Goal: Information Seeking & Learning: Find specific fact

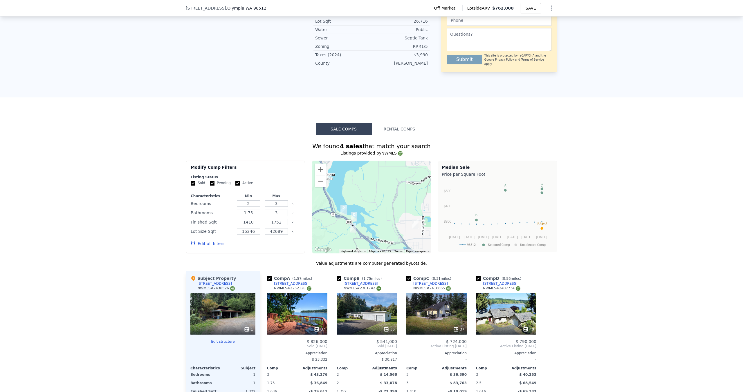
scroll to position [303, 0]
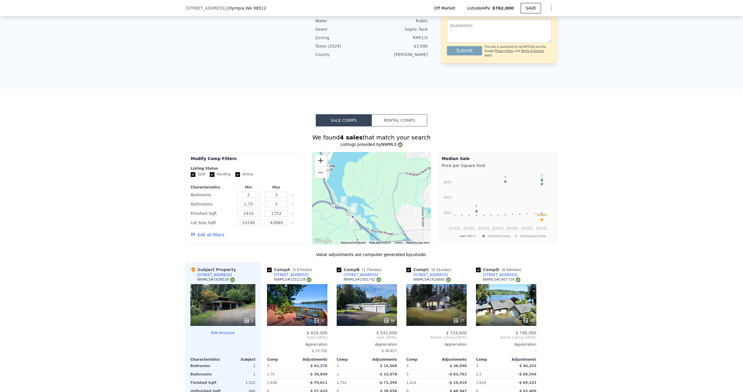
click at [320, 161] on button "Zoom in" at bounding box center [321, 161] width 12 height 12
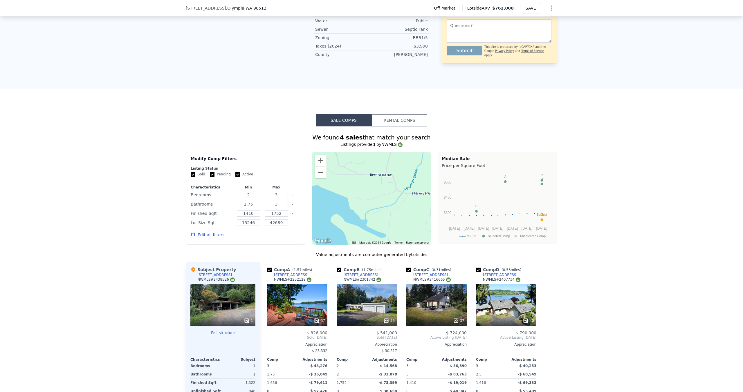
drag, startPoint x: 344, startPoint y: 216, endPoint x: 403, endPoint y: 138, distance: 98.0
click at [403, 138] on div "We found 4 sales that match your search Listings provided by NWMLS Filters Map …" at bounding box center [371, 296] width 371 height 326
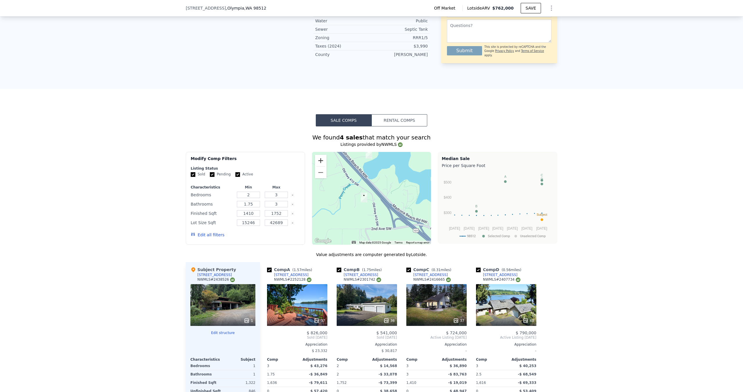
click at [319, 159] on button "Zoom in" at bounding box center [321, 161] width 12 height 12
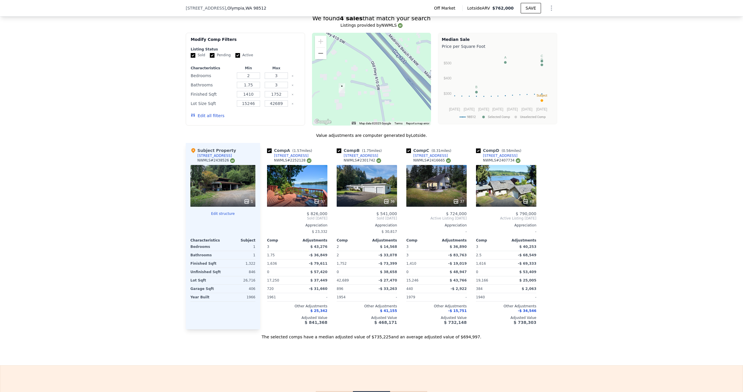
scroll to position [423, 0]
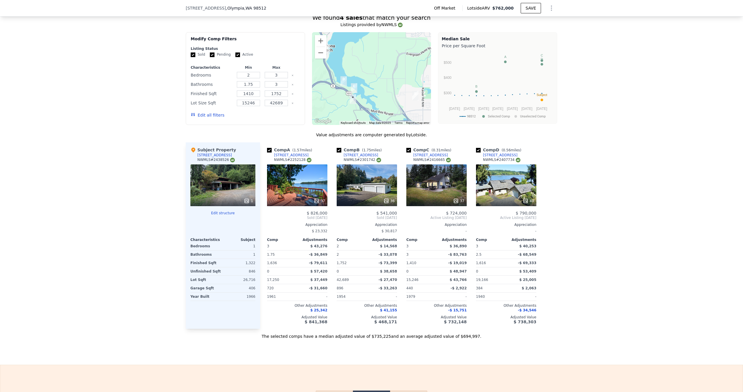
click at [255, 246] on div "1" at bounding box center [239, 246] width 31 height 8
click at [254, 247] on div "1" at bounding box center [239, 246] width 31 height 8
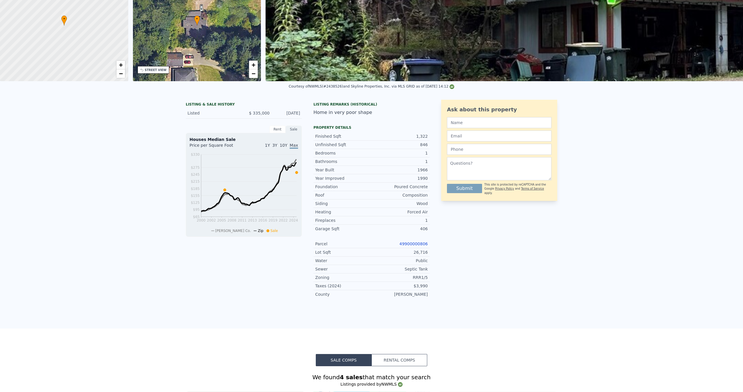
scroll to position [2, 0]
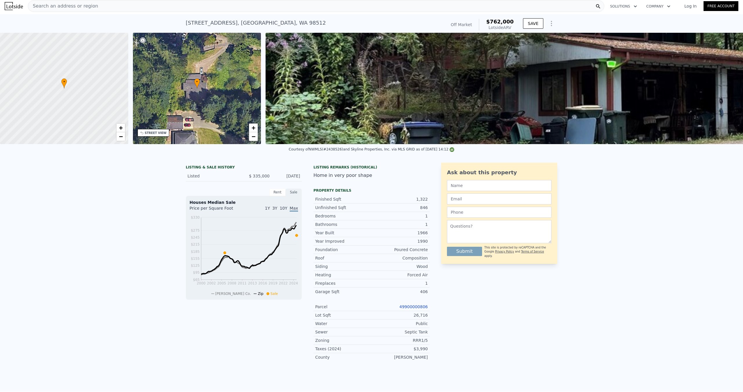
click at [490, 100] on img at bounding box center [635, 88] width 738 height 111
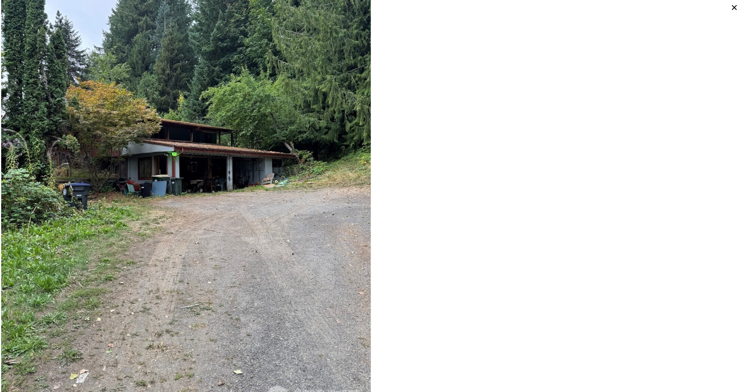
scroll to position [86, 0]
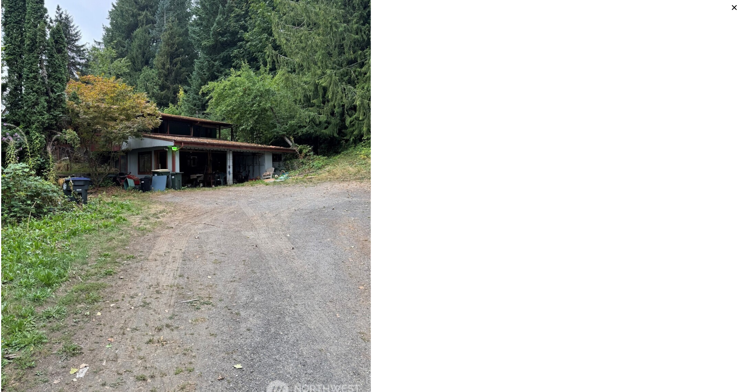
click at [734, 8] on icon at bounding box center [734, 7] width 5 height 5
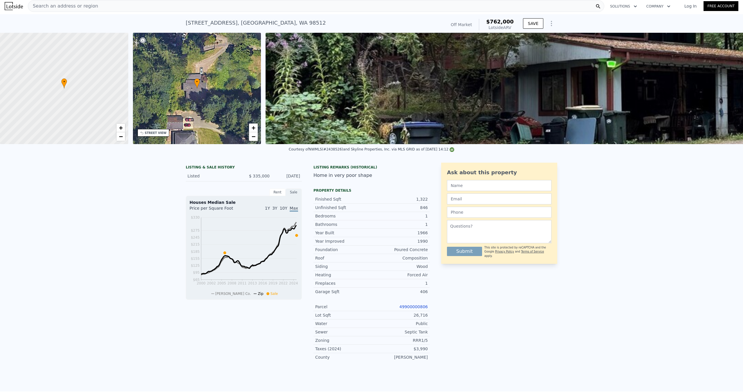
click at [175, 9] on div "Search an address or region" at bounding box center [316, 6] width 576 height 12
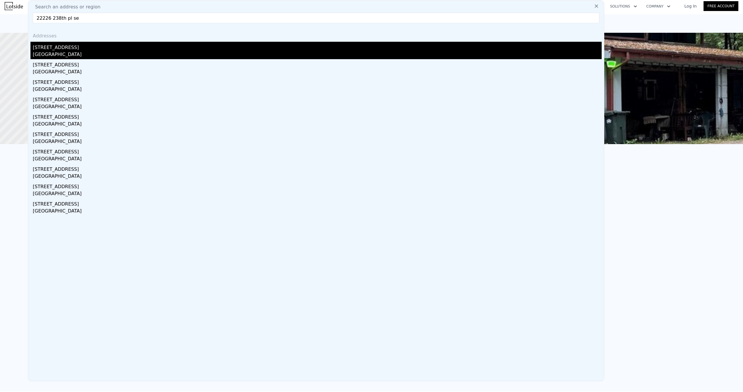
type input "22226 238th pl se"
click at [97, 53] on div "[GEOGRAPHIC_DATA]" at bounding box center [317, 55] width 569 height 8
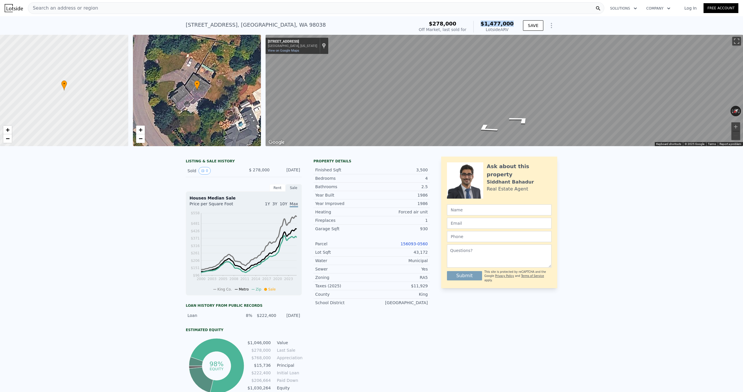
drag, startPoint x: 482, startPoint y: 24, endPoint x: 512, endPoint y: 24, distance: 30.5
click at [512, 24] on div "$1,477,000 Lotside ARV" at bounding box center [493, 27] width 40 height 12
click at [517, 26] on div "$278,000 Off Market, last sold for $1,477,000 Lotside ARV SAVE" at bounding box center [486, 27] width 141 height 16
click at [483, 112] on icon "Go North, 238th Pl SE" at bounding box center [482, 111] width 29 height 14
click at [524, 111] on icon "Go South, 238th Pl SE" at bounding box center [525, 109] width 29 height 14
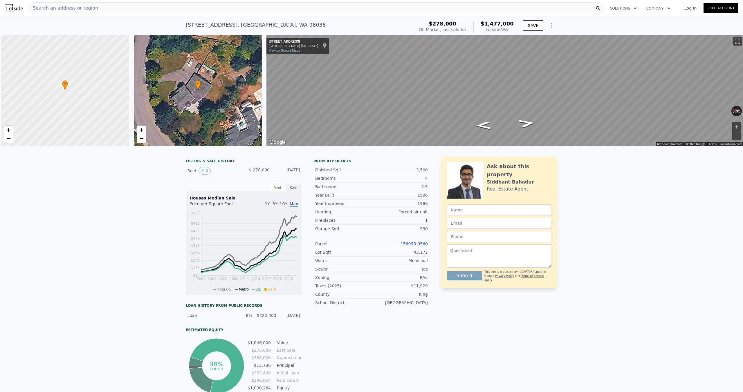
scroll to position [0, 2]
drag, startPoint x: 299, startPoint y: 40, endPoint x: 267, endPoint y: 41, distance: 32.2
click at [267, 41] on div "[STREET_ADDRESS][GEOGRAPHIC_DATA][US_STATE] on Google Maps Custom Imagery" at bounding box center [297, 46] width 63 height 16
copy div "[STREET_ADDRESS]"
click at [109, 7] on div "Search an address or region" at bounding box center [316, 8] width 576 height 12
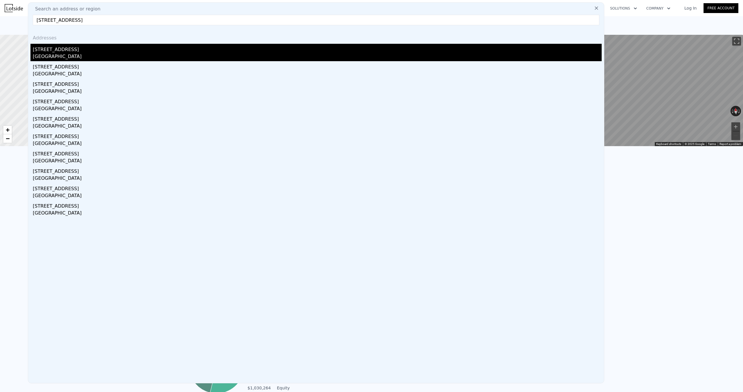
type input "[STREET_ADDRESS]"
click at [103, 53] on div "[GEOGRAPHIC_DATA]" at bounding box center [317, 57] width 569 height 8
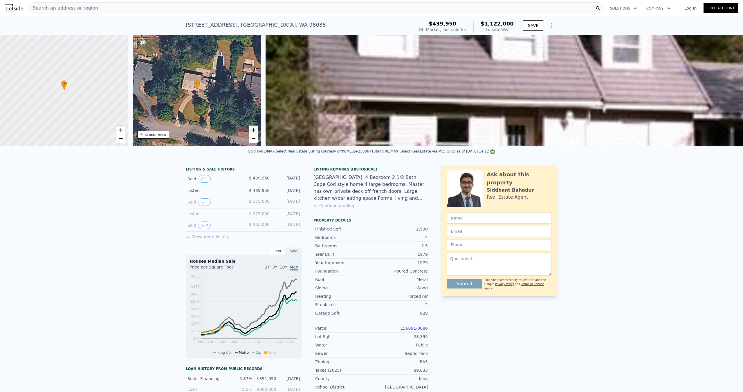
click at [253, 130] on span "+" at bounding box center [254, 129] width 4 height 7
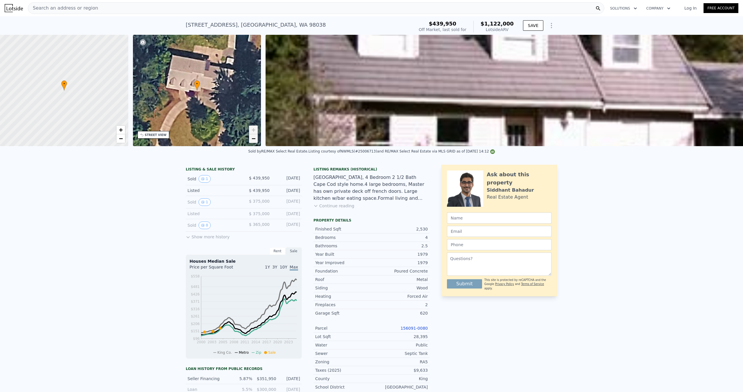
click at [253, 138] on span "−" at bounding box center [254, 138] width 4 height 7
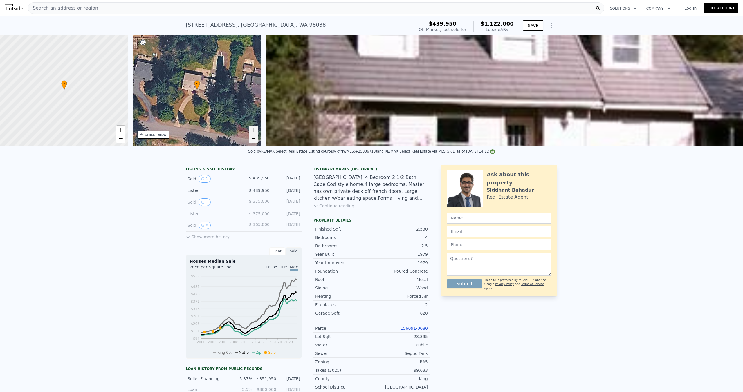
click at [253, 138] on span "−" at bounding box center [254, 138] width 4 height 7
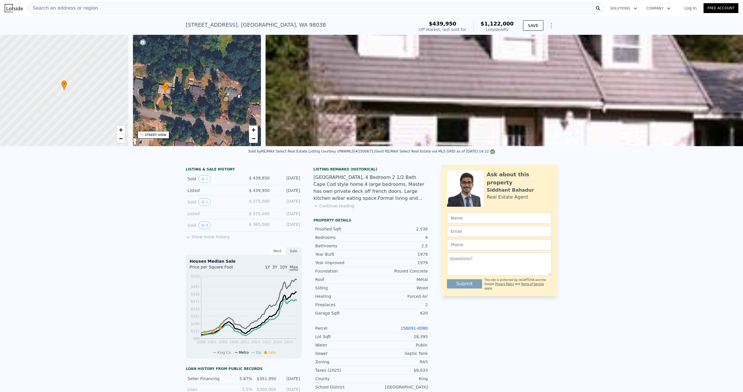
drag, startPoint x: 226, startPoint y: 105, endPoint x: 241, endPoint y: 131, distance: 29.1
click at [195, 109] on div "• + −" at bounding box center [197, 90] width 128 height 111
click at [254, 139] on span "−" at bounding box center [254, 138] width 4 height 7
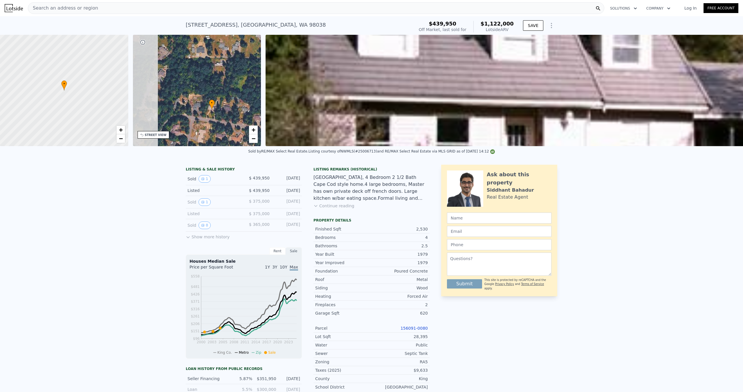
drag, startPoint x: 222, startPoint y: 113, endPoint x: 246, endPoint y: 126, distance: 27.4
click at [246, 126] on div "• + −" at bounding box center [197, 90] width 128 height 111
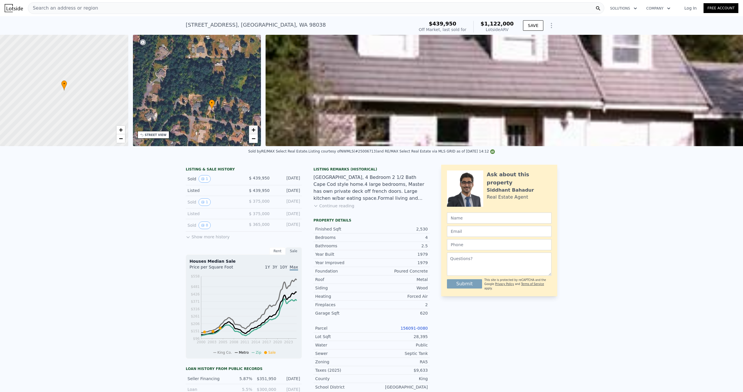
click at [253, 129] on span "+" at bounding box center [254, 129] width 4 height 7
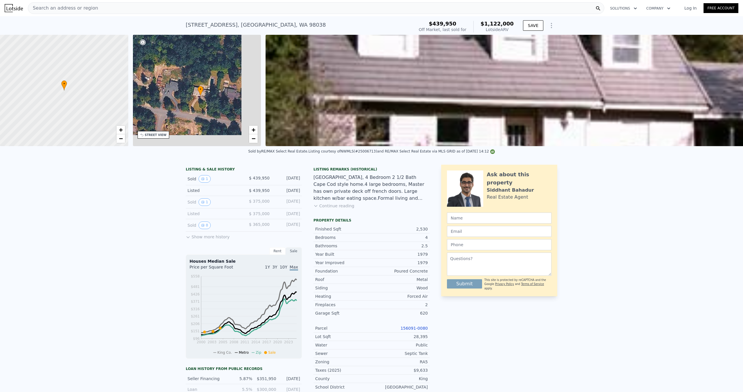
drag, startPoint x: 226, startPoint y: 120, endPoint x: 201, endPoint y: 90, distance: 38.9
click at [201, 90] on span "•" at bounding box center [201, 89] width 6 height 5
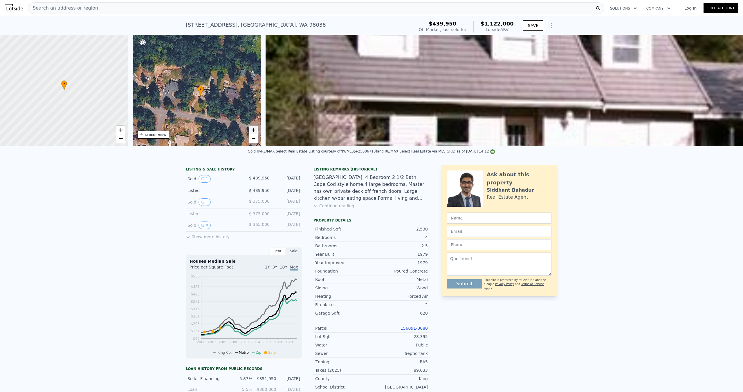
click at [256, 131] on link "+" at bounding box center [253, 130] width 9 height 9
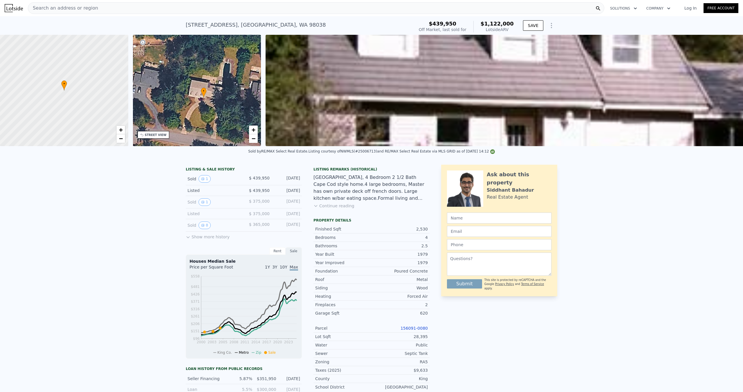
drag, startPoint x: 215, startPoint y: 107, endPoint x: 206, endPoint y: 92, distance: 17.7
click at [206, 90] on div "• + −" at bounding box center [197, 90] width 128 height 111
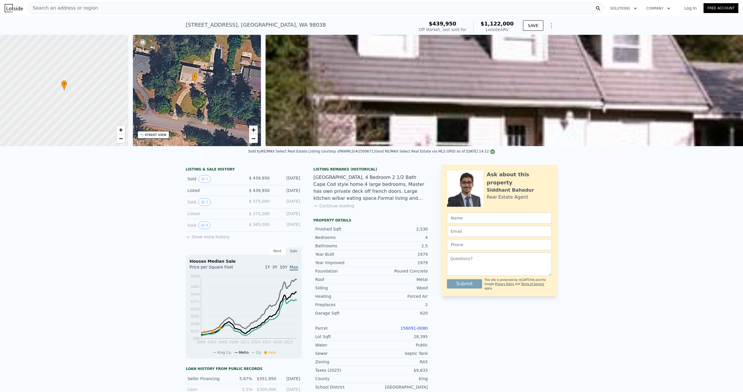
click at [253, 130] on span "+" at bounding box center [254, 129] width 4 height 7
